Goal: Task Accomplishment & Management: Manage account settings

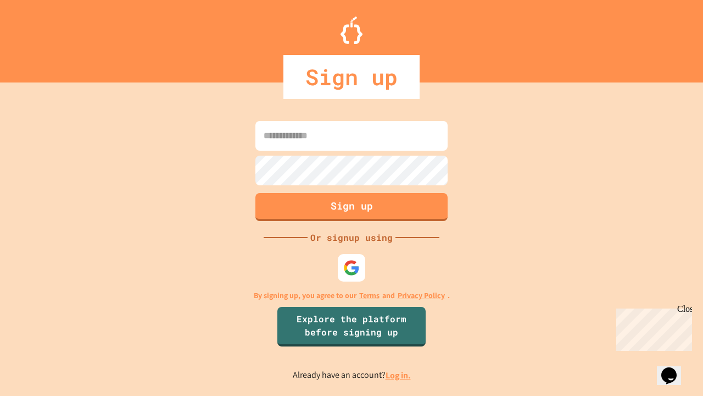
click at [399, 375] on link "Log in." at bounding box center [398, 375] width 25 height 12
